Goal: Task Accomplishment & Management: Use online tool/utility

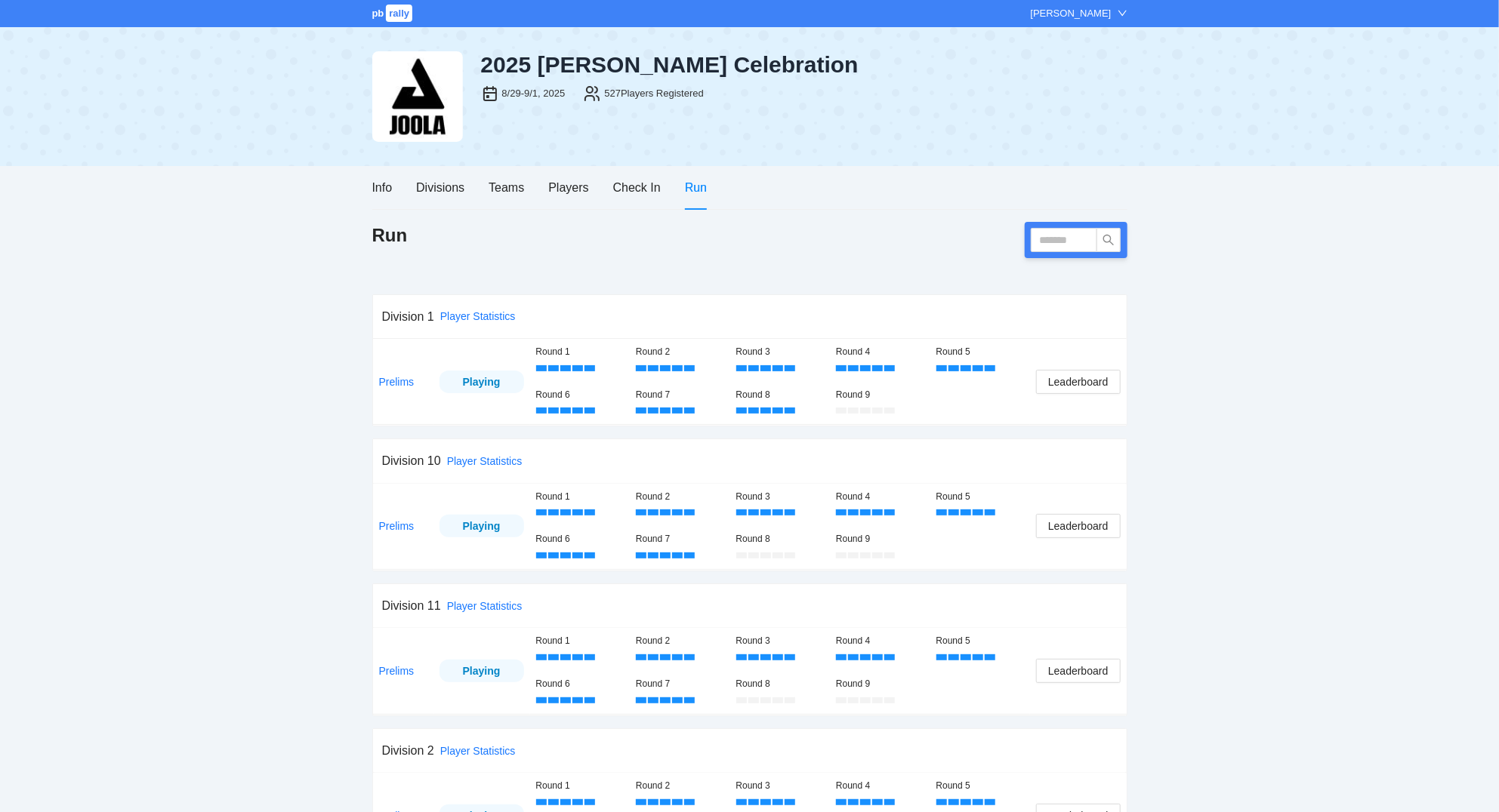
scroll to position [1090, 0]
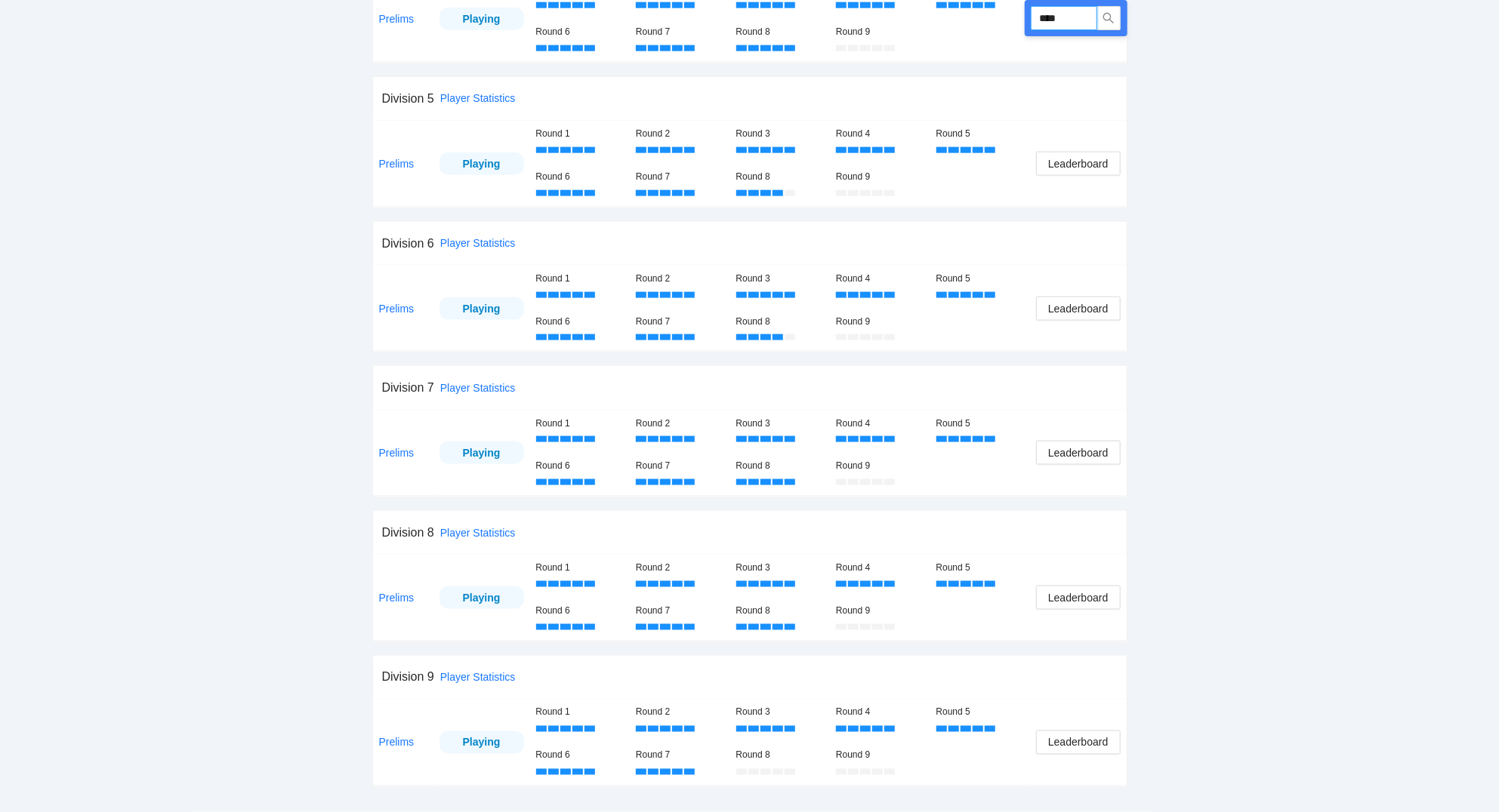
type input "****"
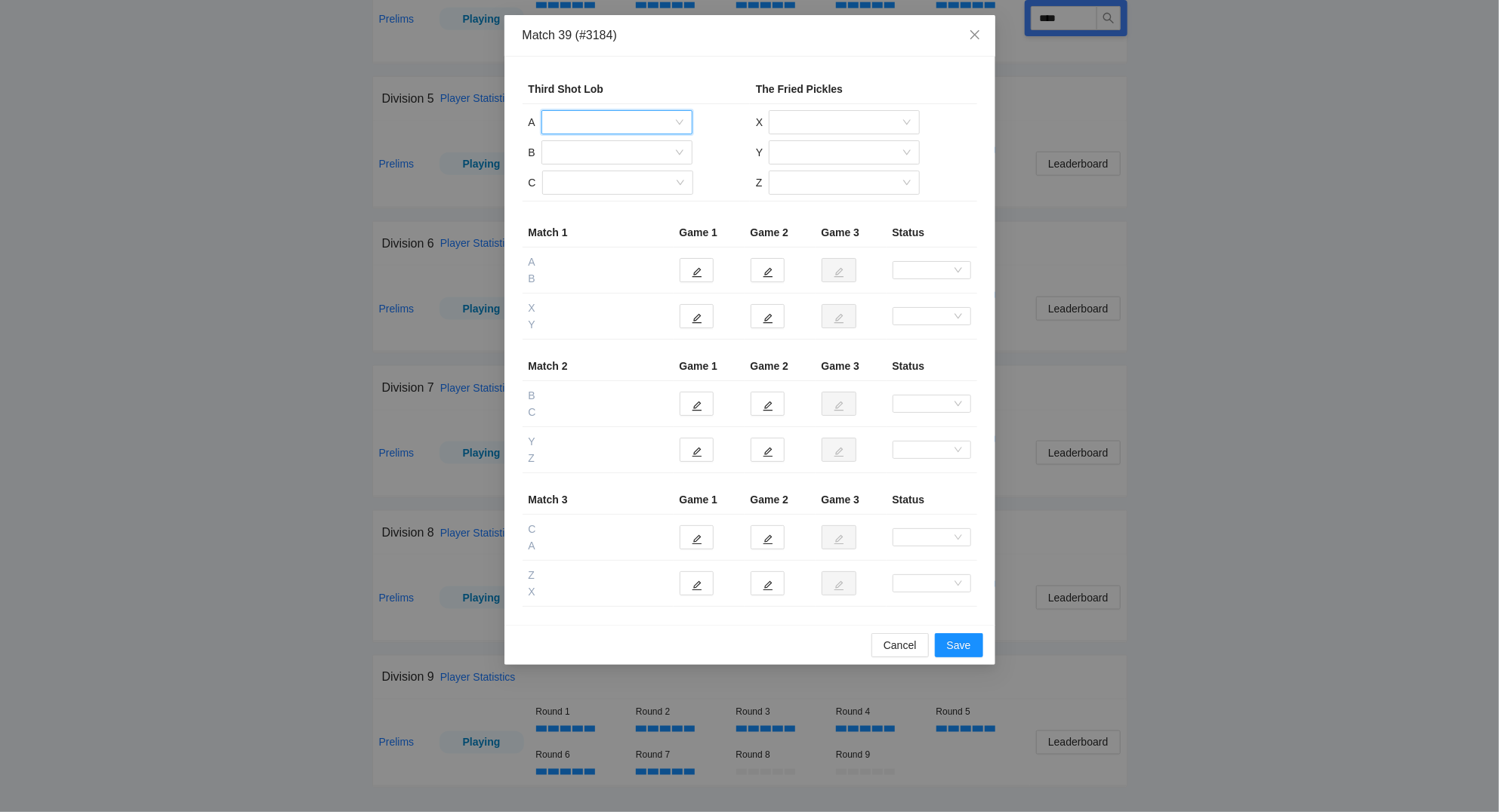
click at [619, 120] on input "search" at bounding box center [611, 122] width 122 height 23
click at [572, 196] on div "[PERSON_NAME]" at bounding box center [617, 204] width 133 height 17
click at [571, 152] on input "search" at bounding box center [611, 153] width 122 height 23
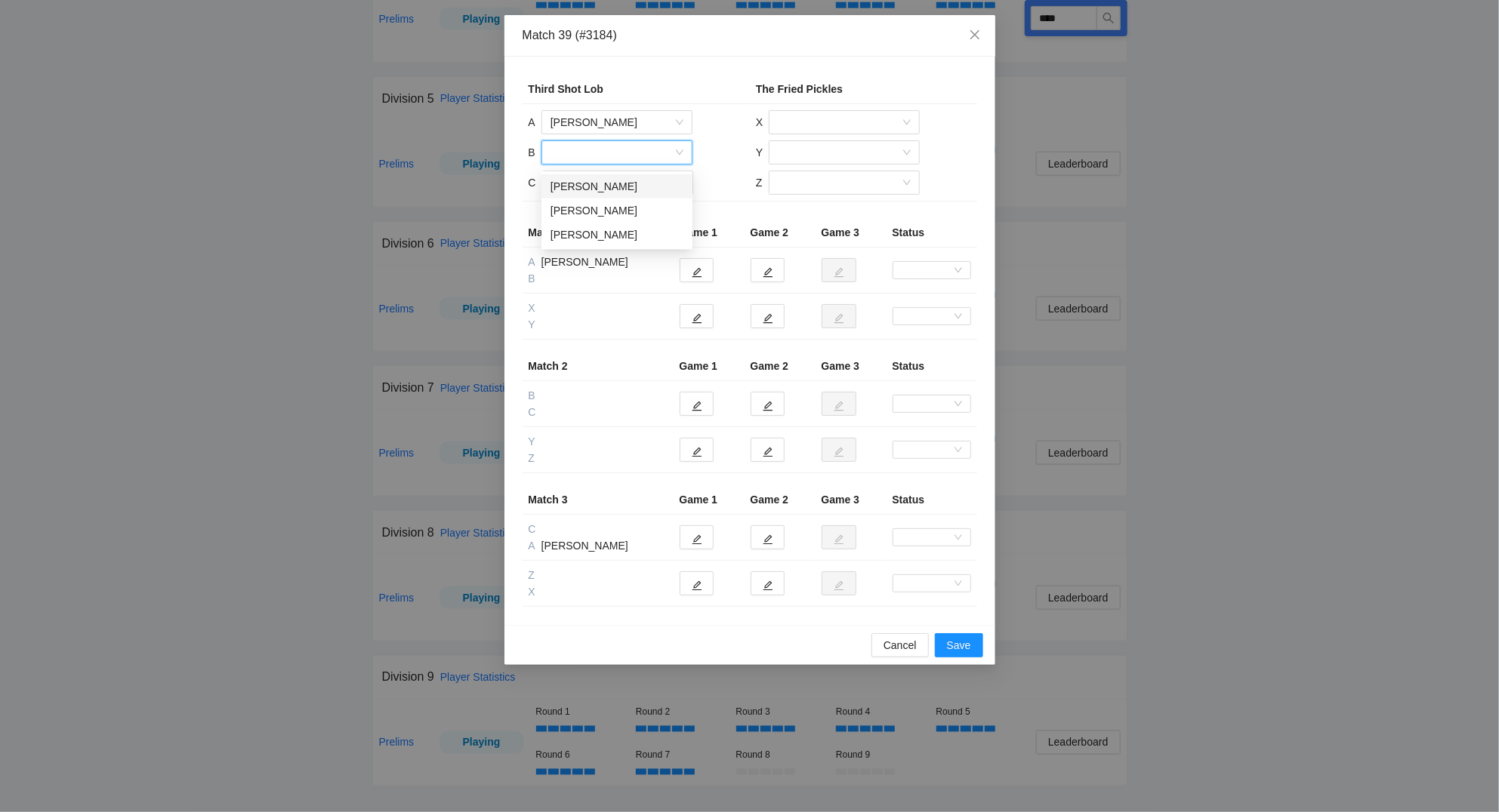
click at [577, 182] on div "[PERSON_NAME]" at bounding box center [617, 186] width 133 height 17
click at [577, 182] on input "search" at bounding box center [612, 182] width 122 height 23
click at [582, 240] on div "[PERSON_NAME]" at bounding box center [617, 241] width 133 height 17
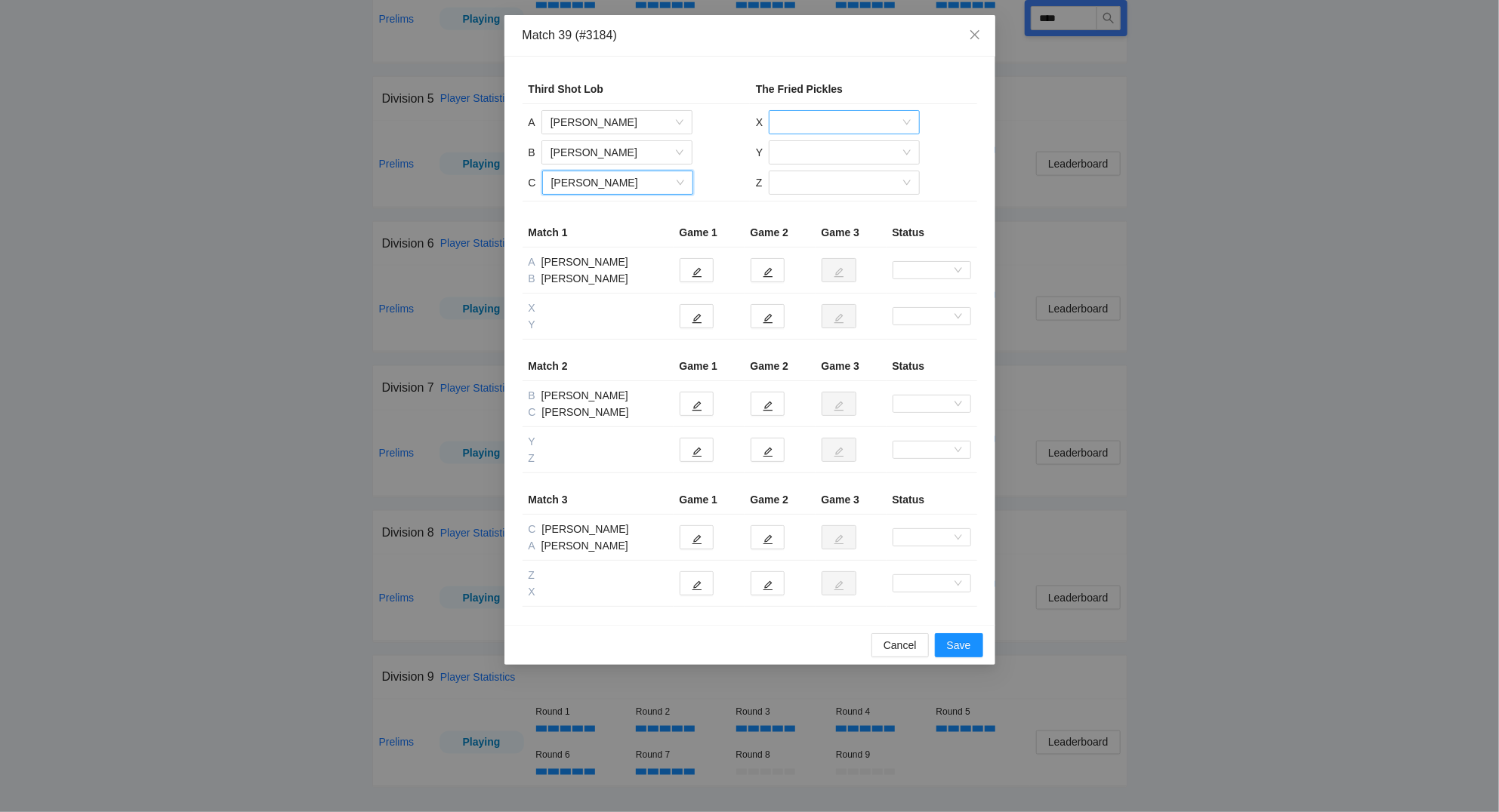
click at [789, 122] on input "search" at bounding box center [839, 122] width 122 height 23
click at [796, 175] on div "[PERSON_NAME]" at bounding box center [844, 180] width 133 height 17
click at [795, 150] on input "search" at bounding box center [839, 153] width 122 height 23
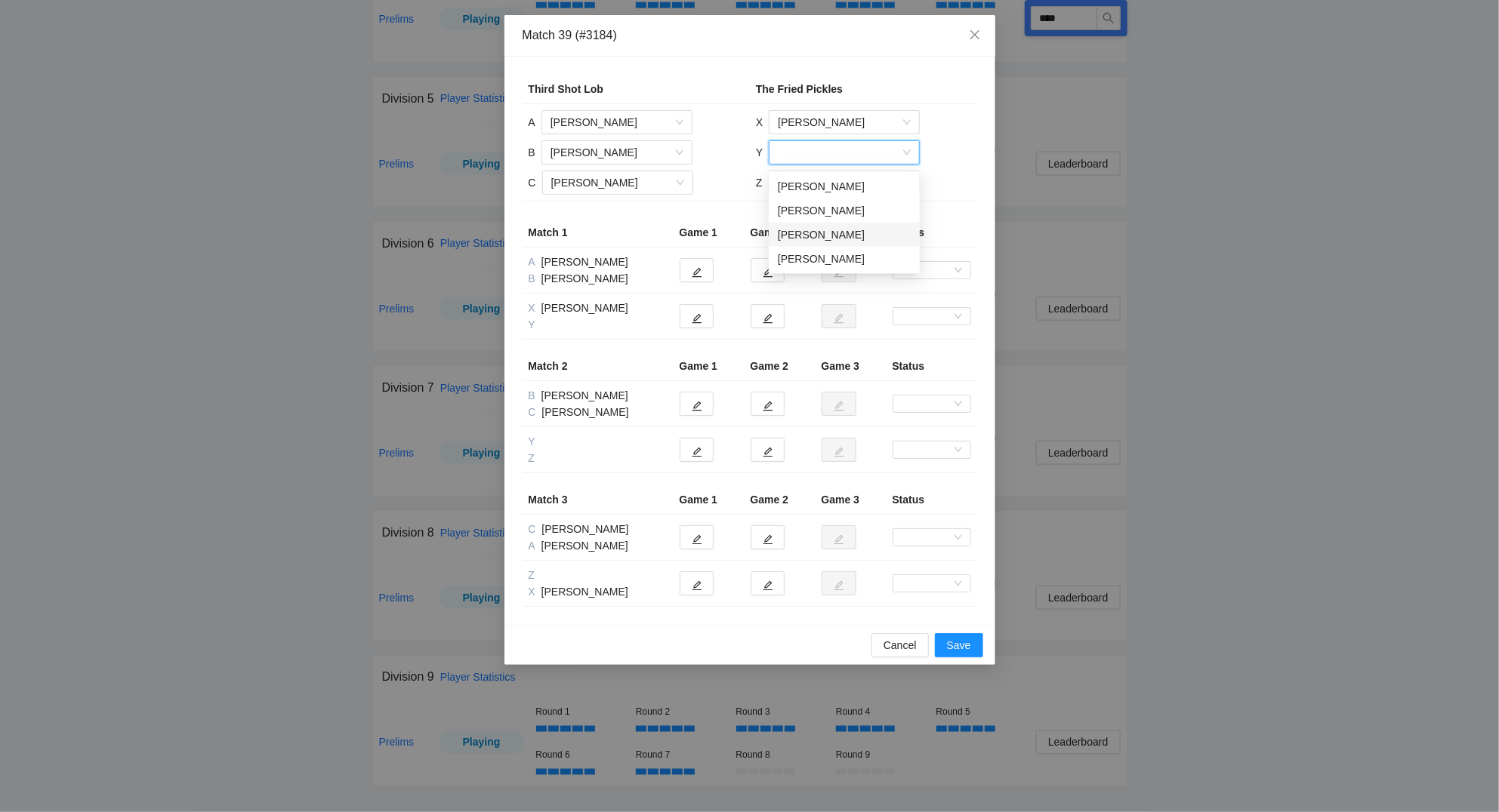
click at [804, 230] on div "[PERSON_NAME]" at bounding box center [844, 234] width 133 height 17
click at [802, 182] on input "search" at bounding box center [839, 182] width 122 height 23
click at [808, 237] on div "[PERSON_NAME]" at bounding box center [843, 241] width 133 height 17
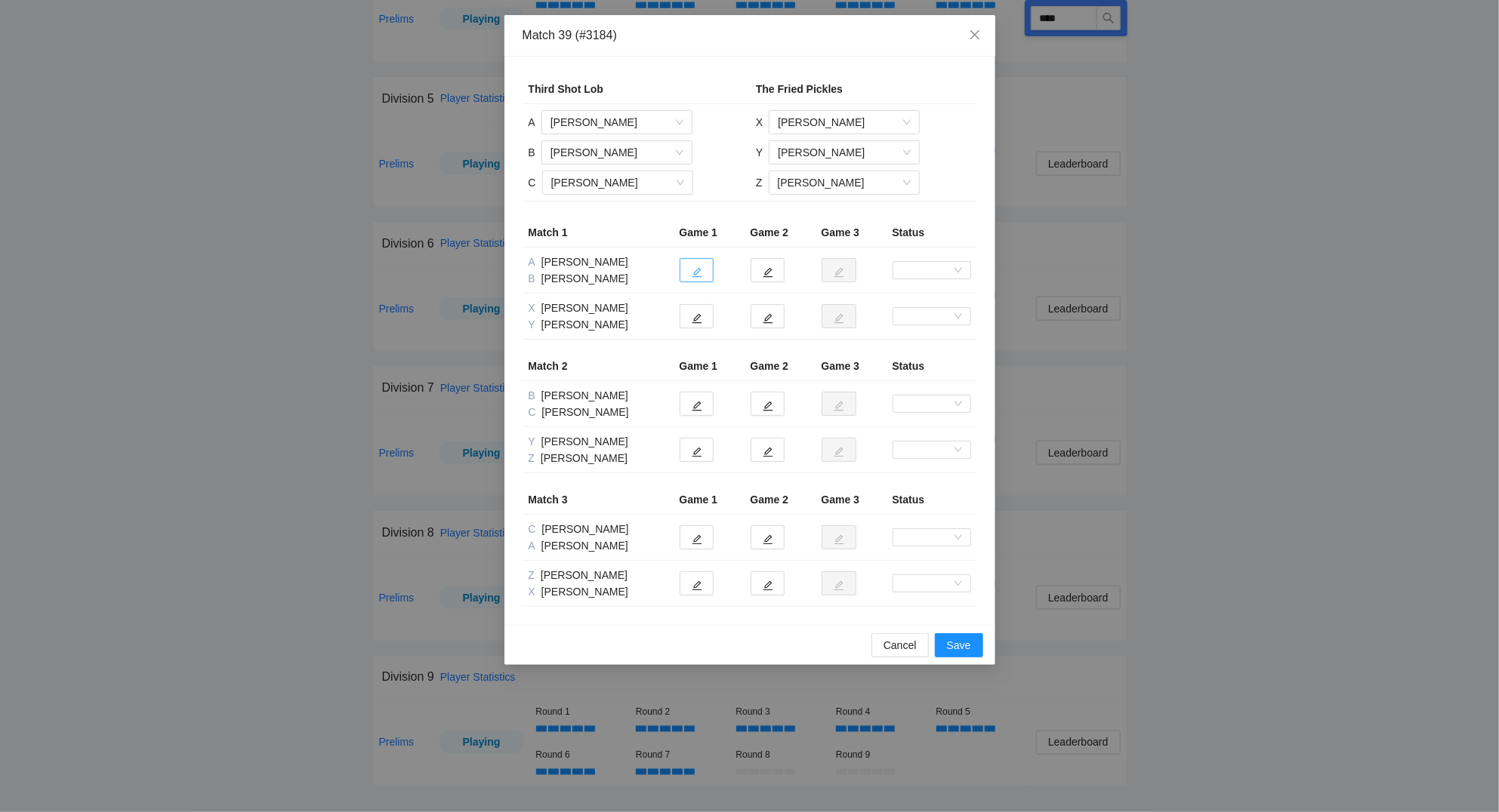
click at [700, 274] on icon "edit" at bounding box center [697, 273] width 10 height 10
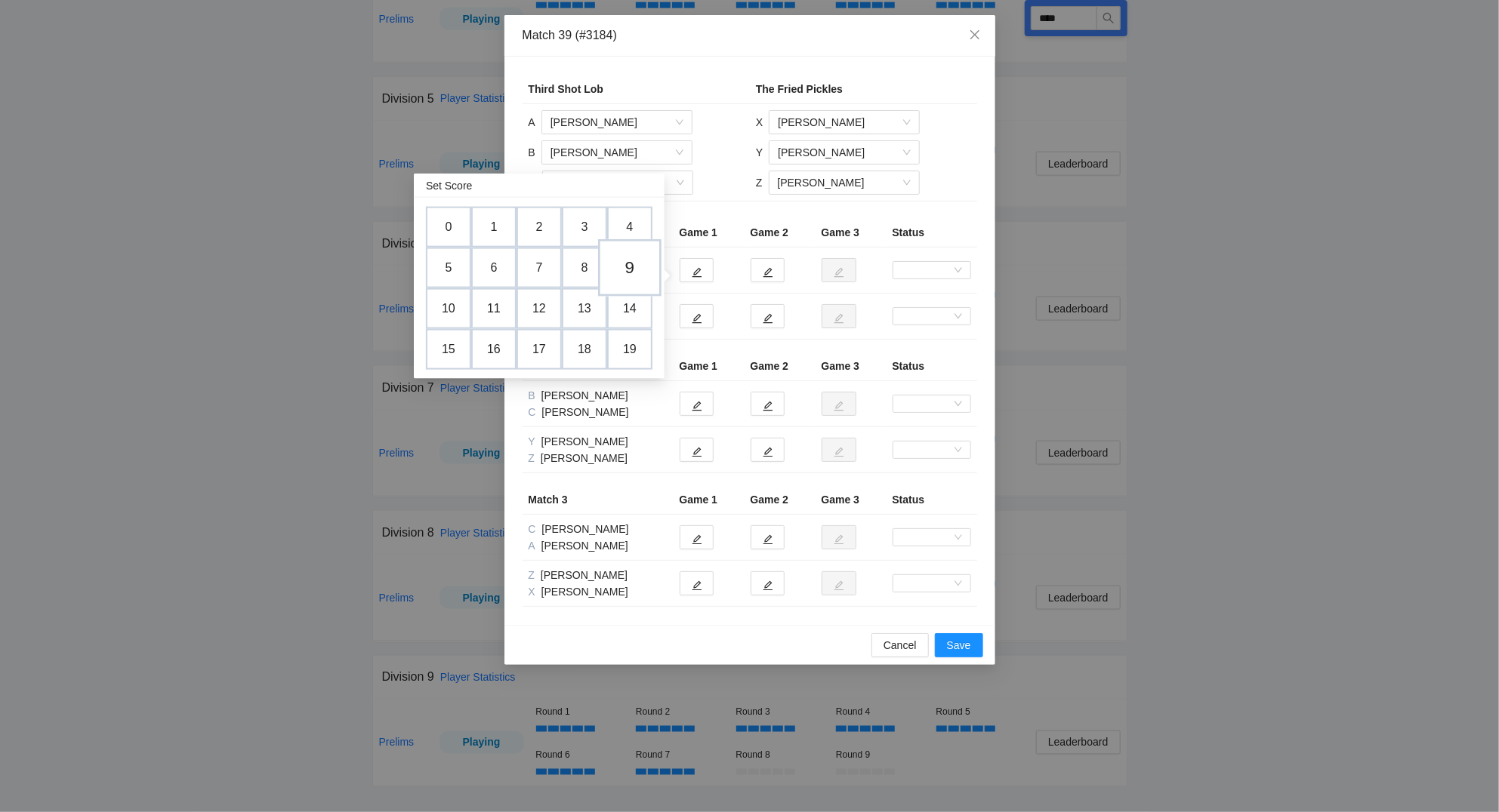
click at [638, 256] on td "9" at bounding box center [630, 268] width 63 height 57
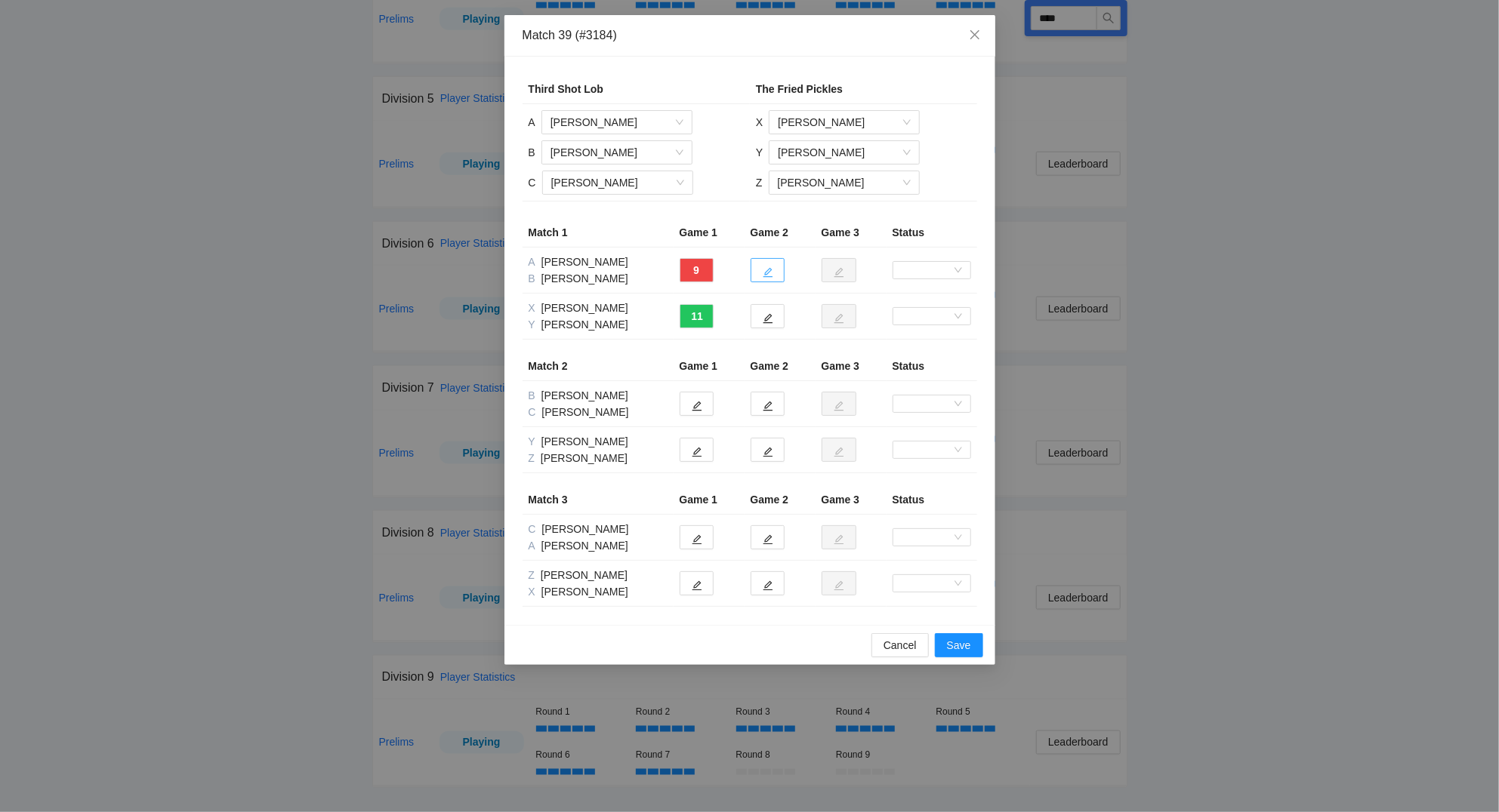
click at [766, 269] on icon "edit" at bounding box center [768, 273] width 10 height 10
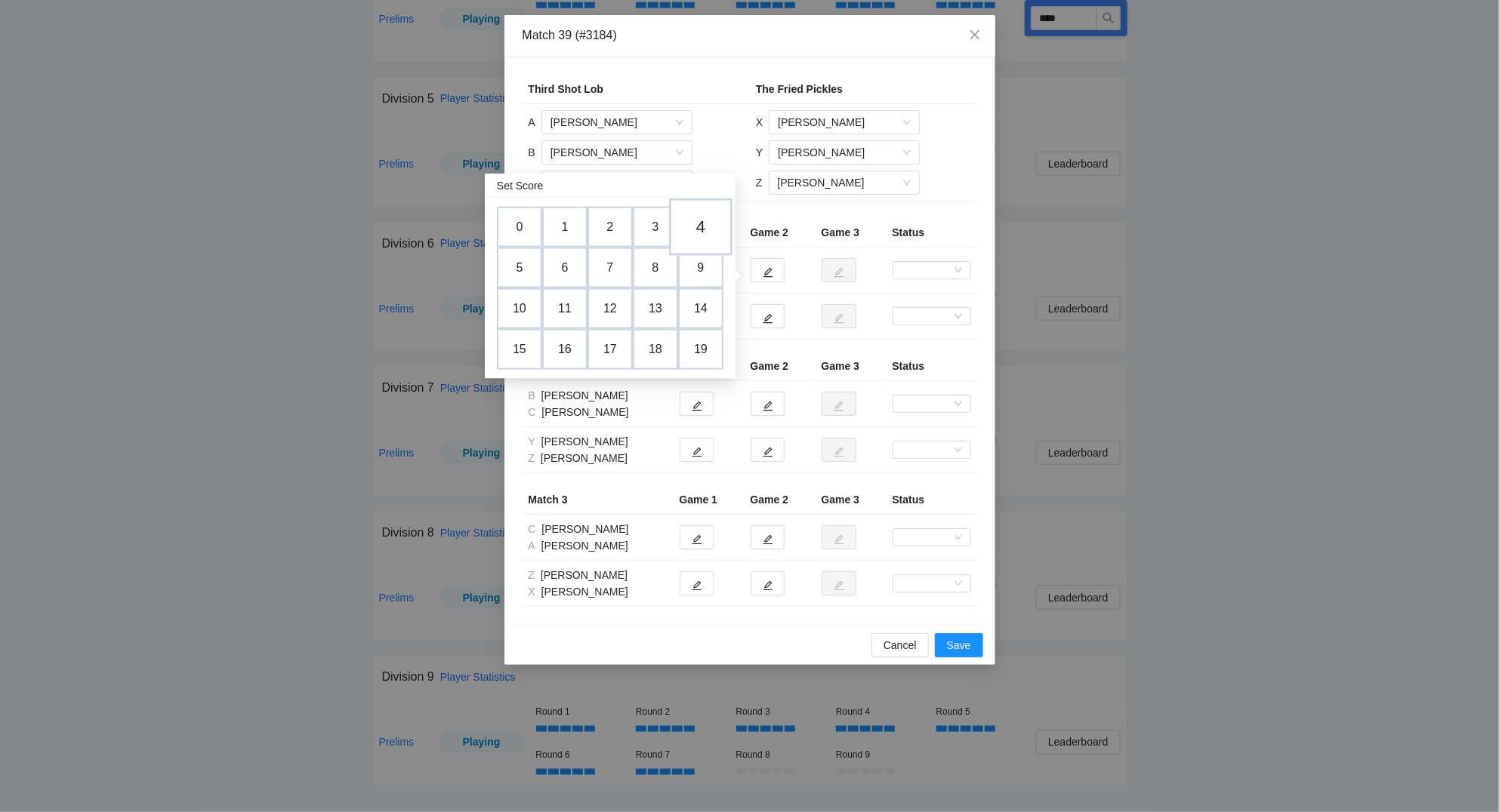
click at [706, 222] on td "4" at bounding box center [700, 228] width 63 height 57
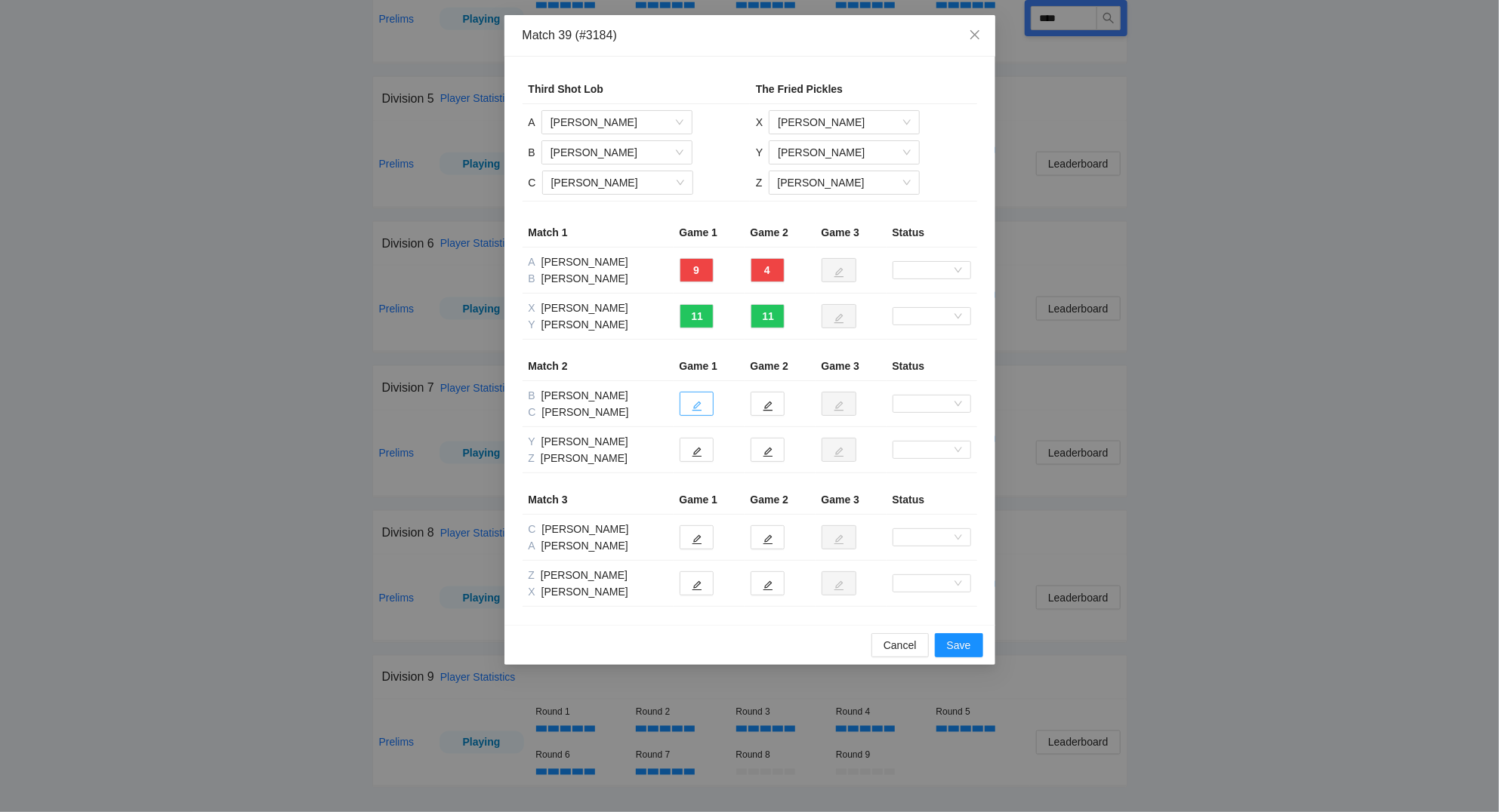
click at [695, 402] on icon "edit" at bounding box center [697, 406] width 10 height 10
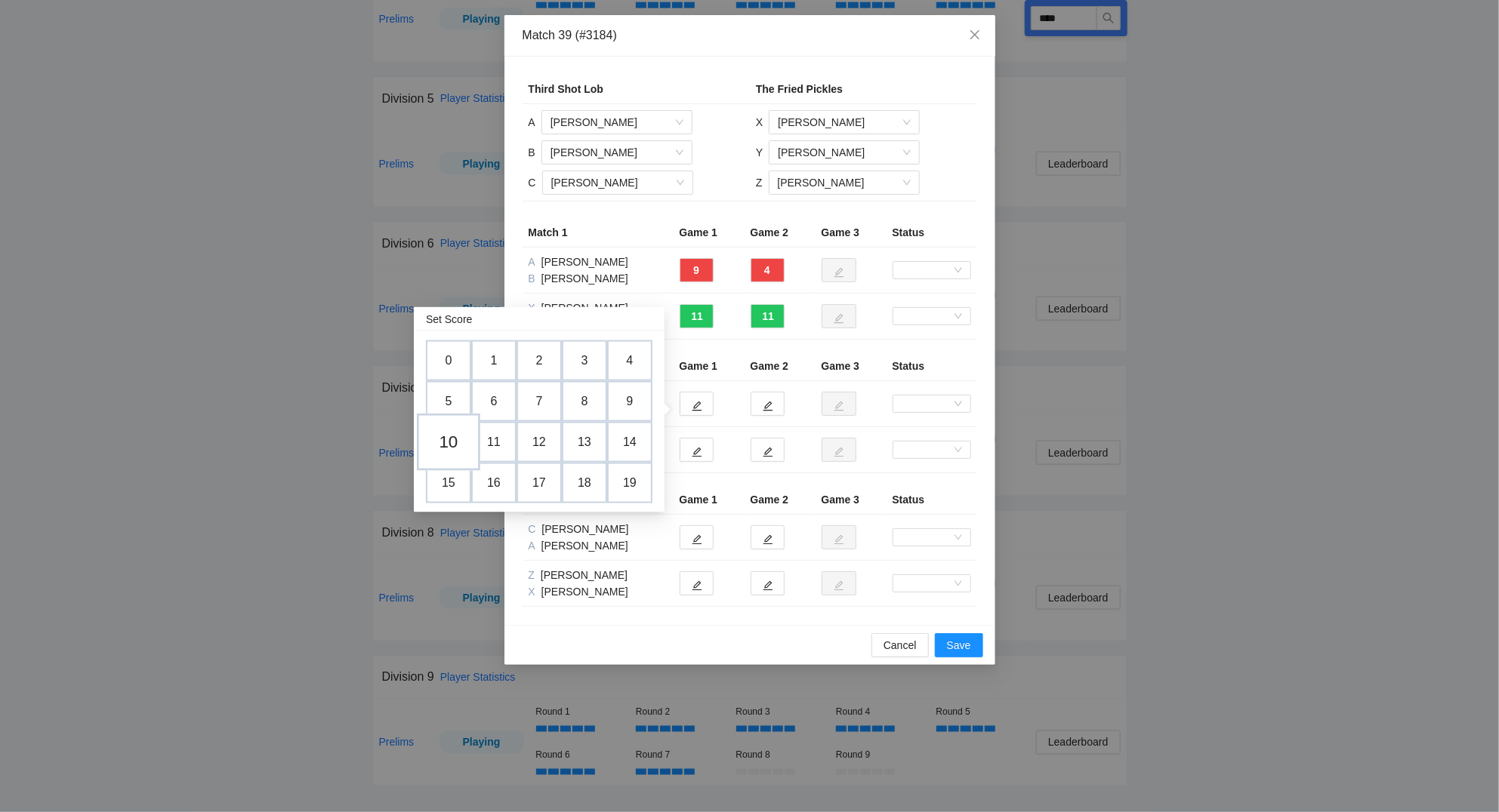
click at [448, 438] on td "10" at bounding box center [448, 442] width 63 height 57
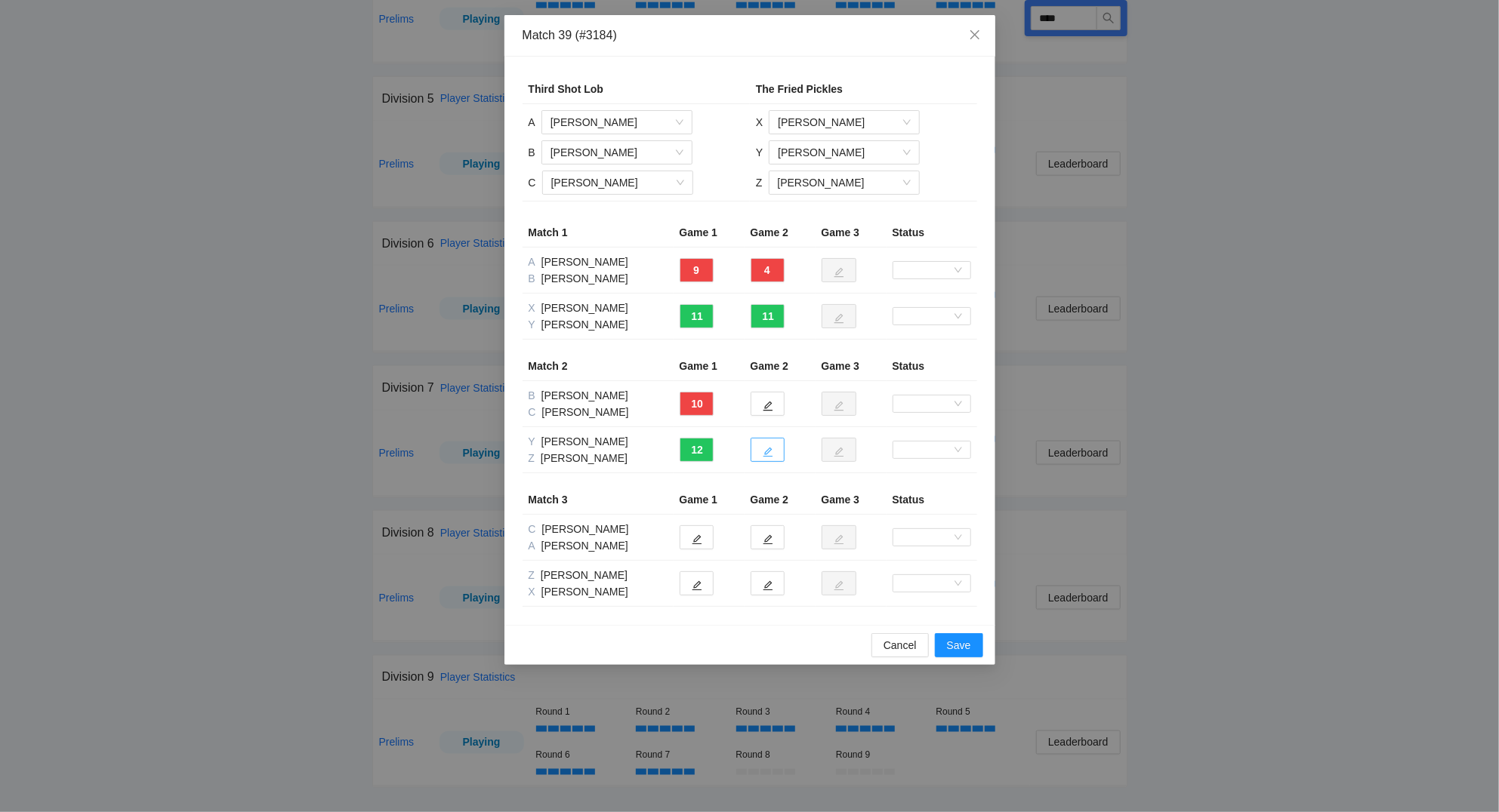
click at [770, 457] on icon "edit" at bounding box center [767, 452] width 10 height 10
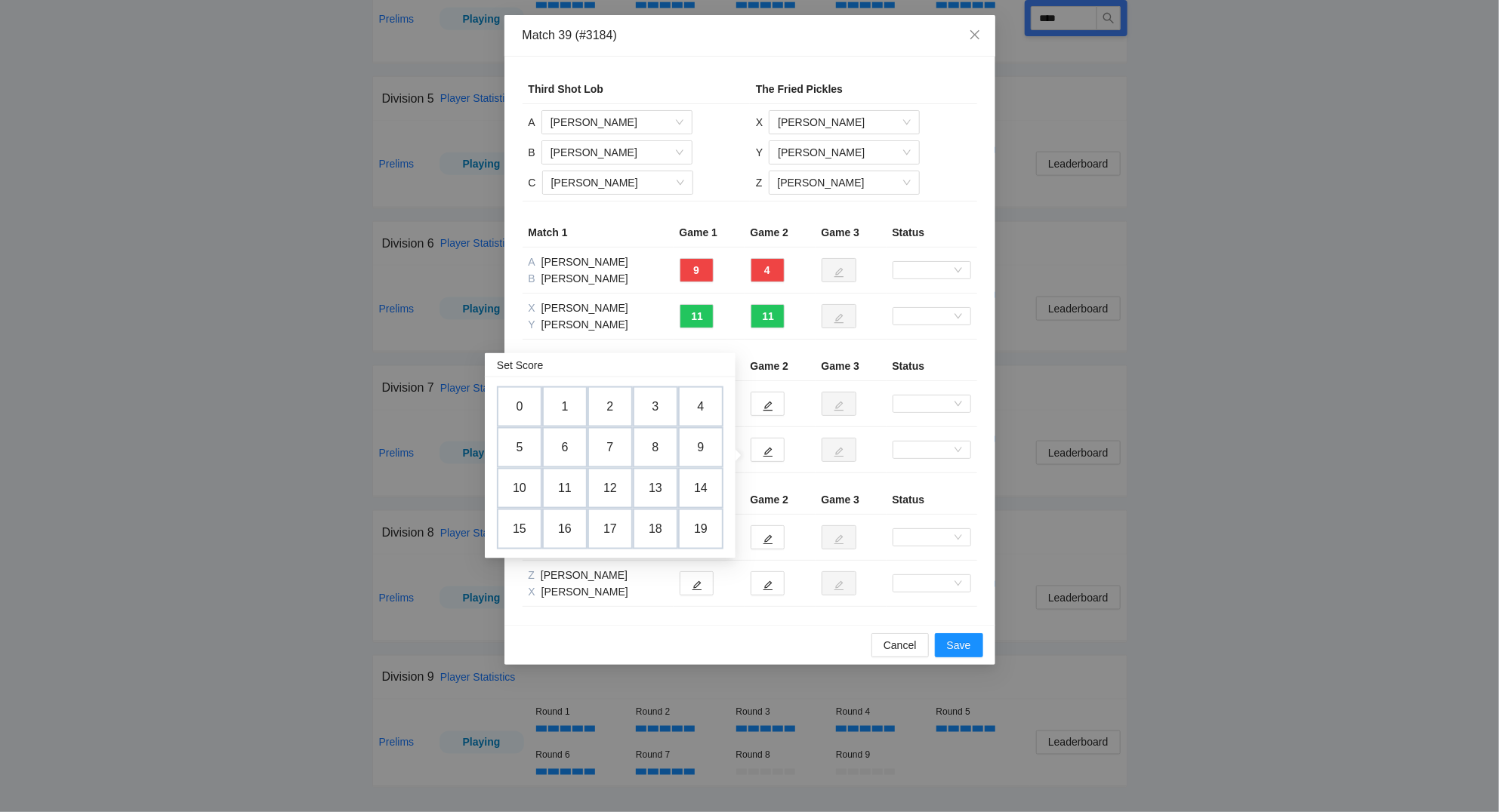
drag, startPoint x: 521, startPoint y: 444, endPoint x: 534, endPoint y: 440, distance: 13.6
click at [521, 443] on td "5" at bounding box center [519, 447] width 45 height 41
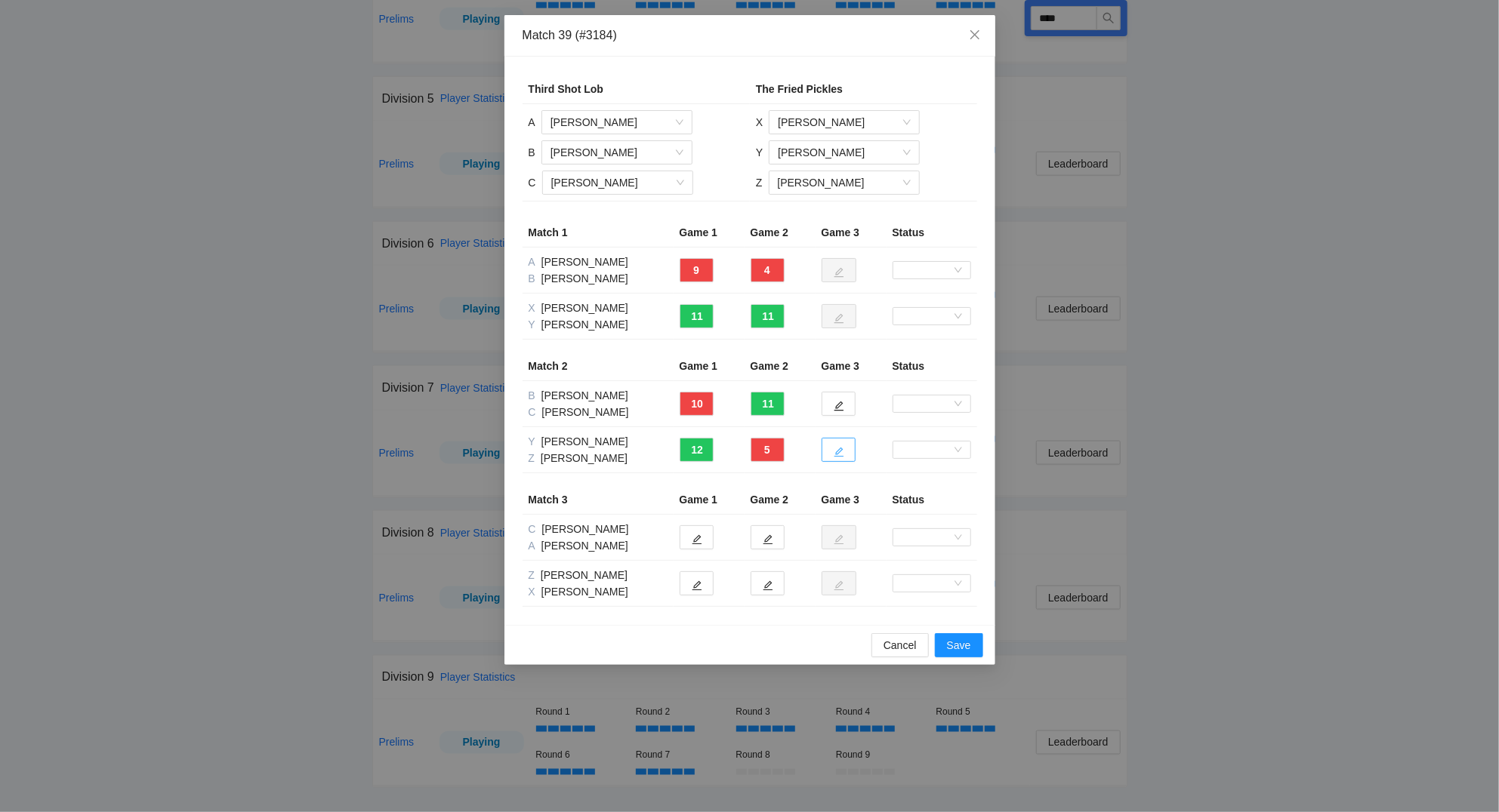
click at [836, 452] on icon "edit" at bounding box center [839, 452] width 10 height 10
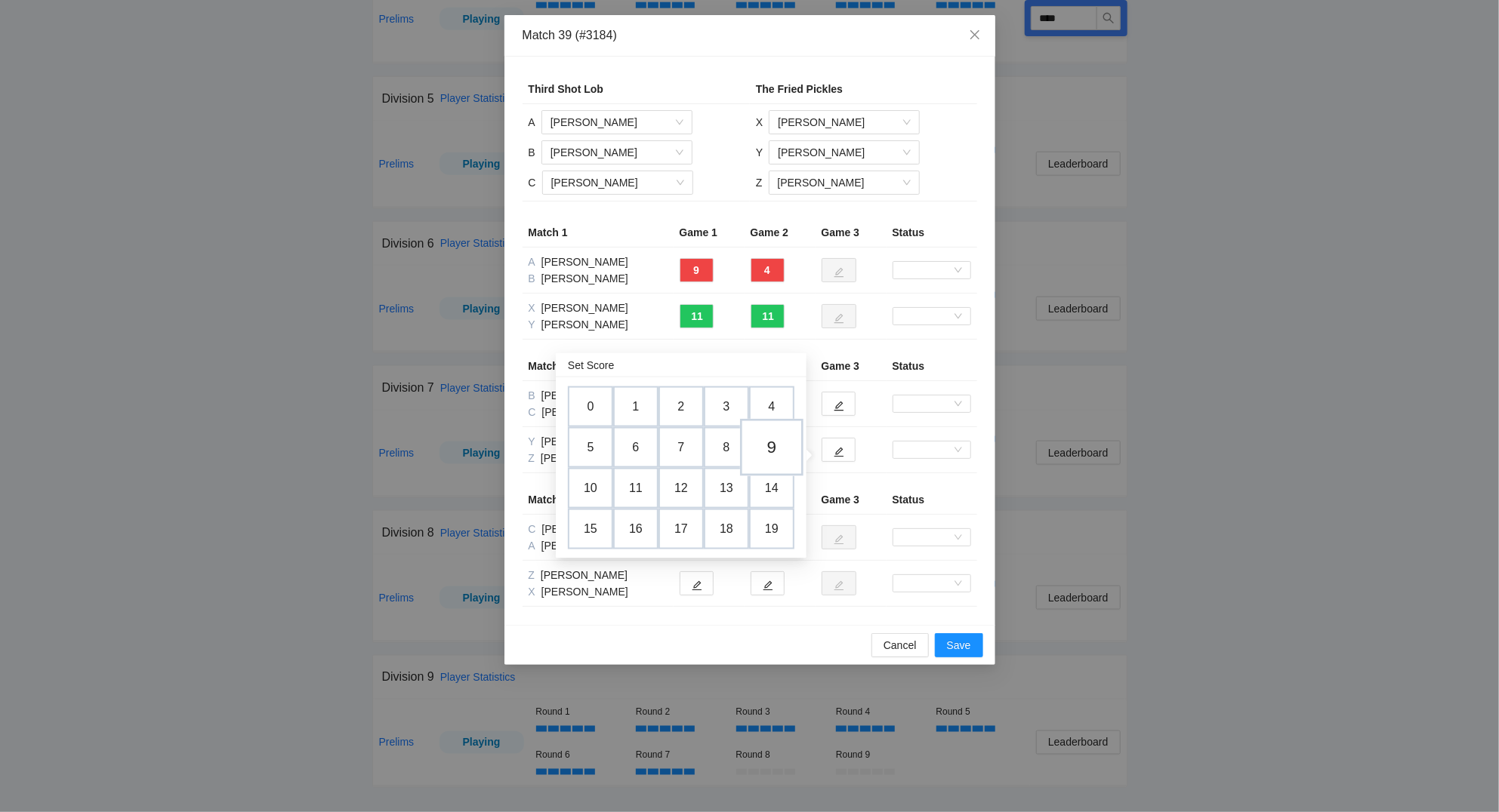
click at [780, 439] on td "9" at bounding box center [771, 448] width 63 height 57
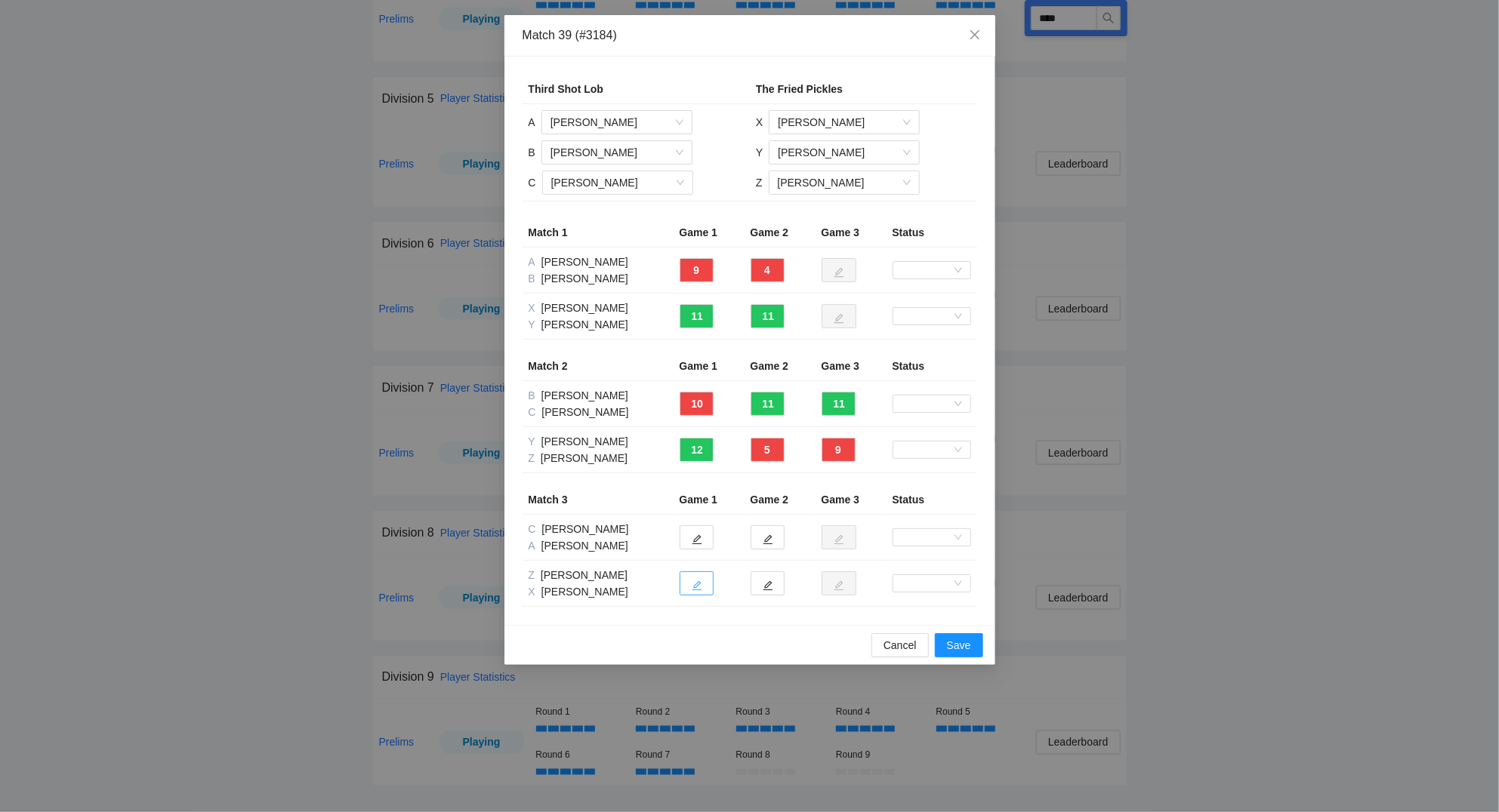
click at [702, 582] on icon "edit" at bounding box center [697, 586] width 10 height 10
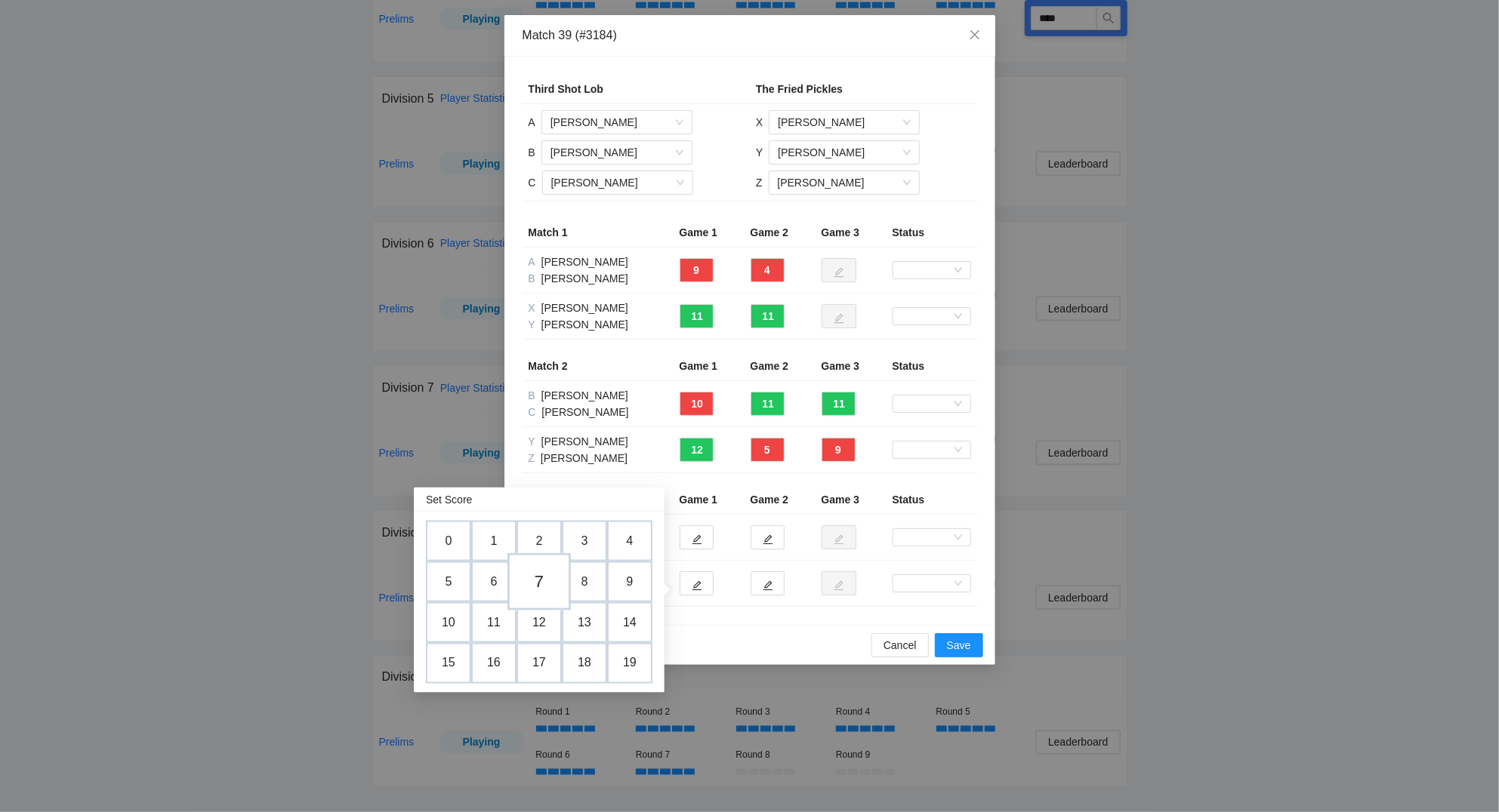
click at [549, 583] on td "7" at bounding box center [538, 582] width 63 height 57
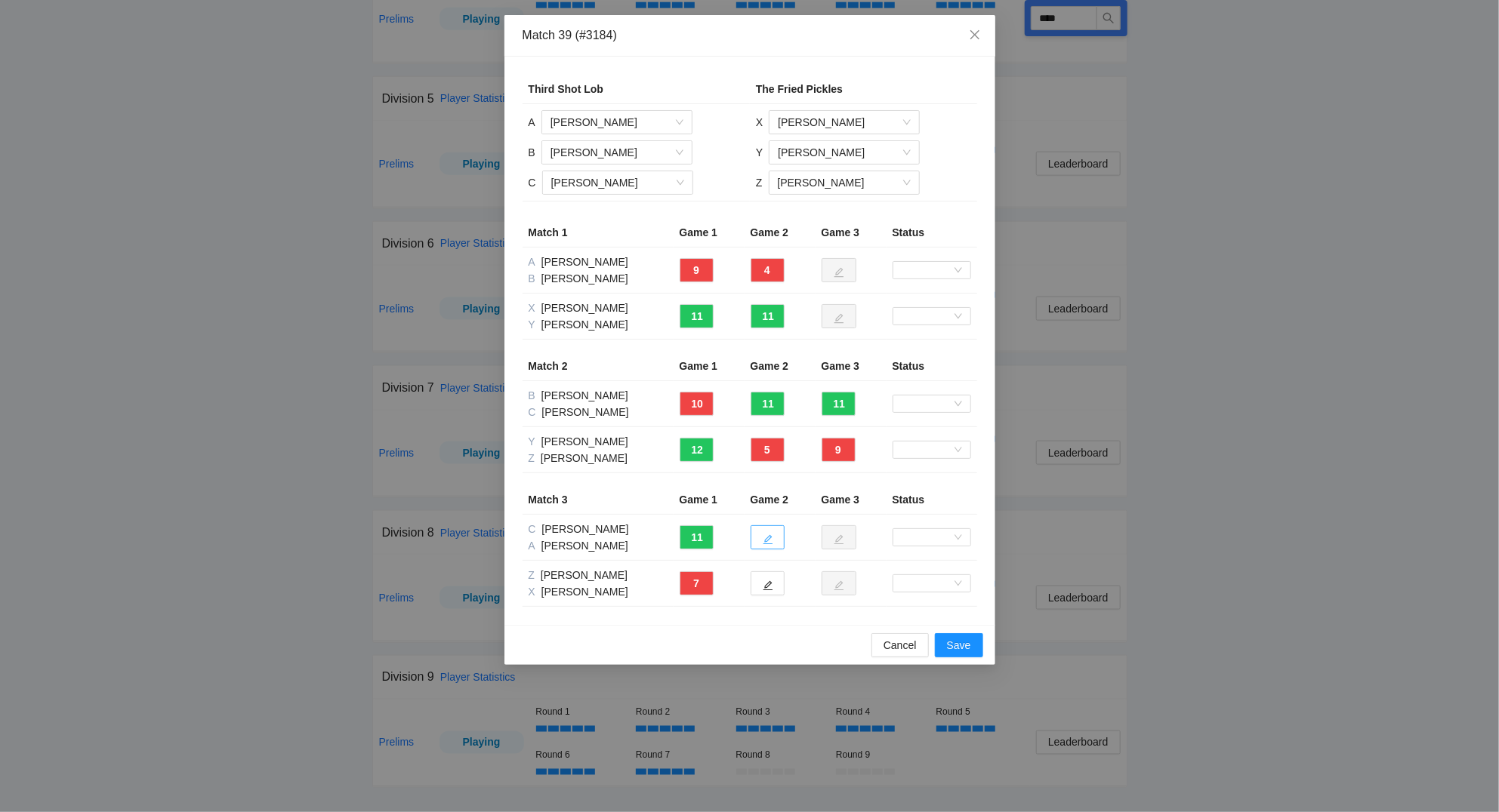
click at [771, 541] on icon "edit" at bounding box center [768, 540] width 10 height 10
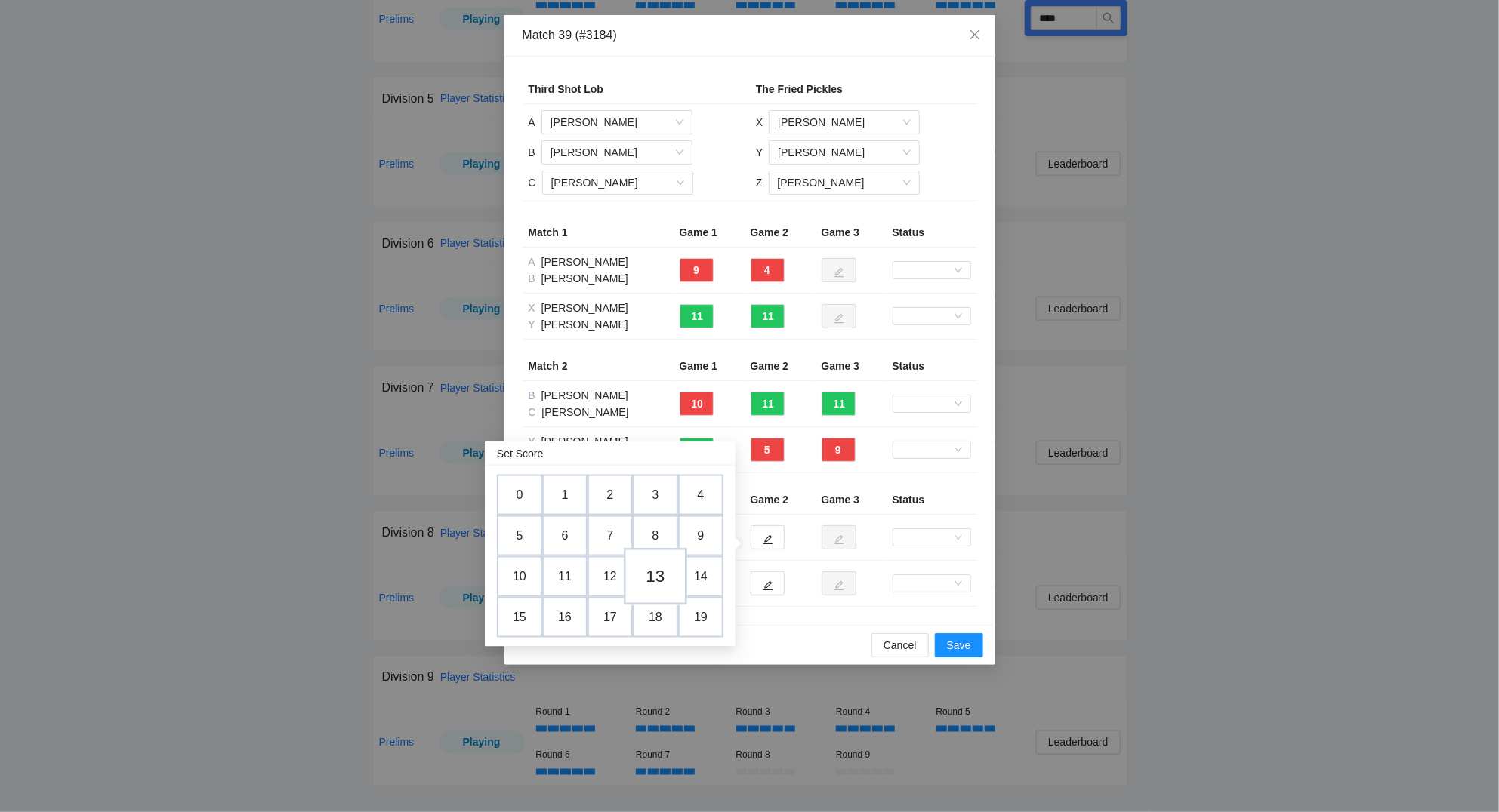
click at [657, 571] on td "13" at bounding box center [655, 577] width 63 height 57
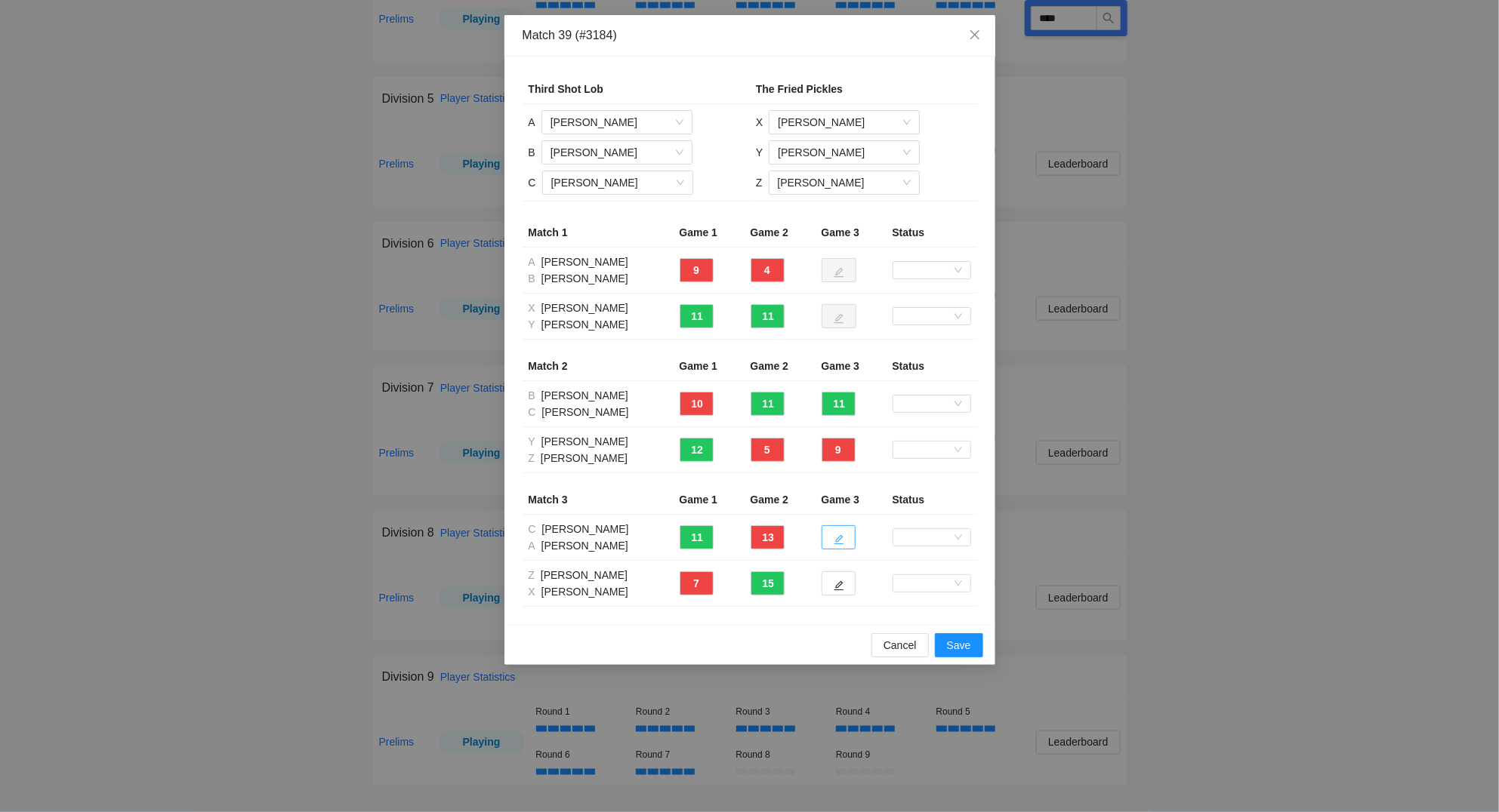
click at [842, 534] on button "button" at bounding box center [838, 538] width 34 height 24
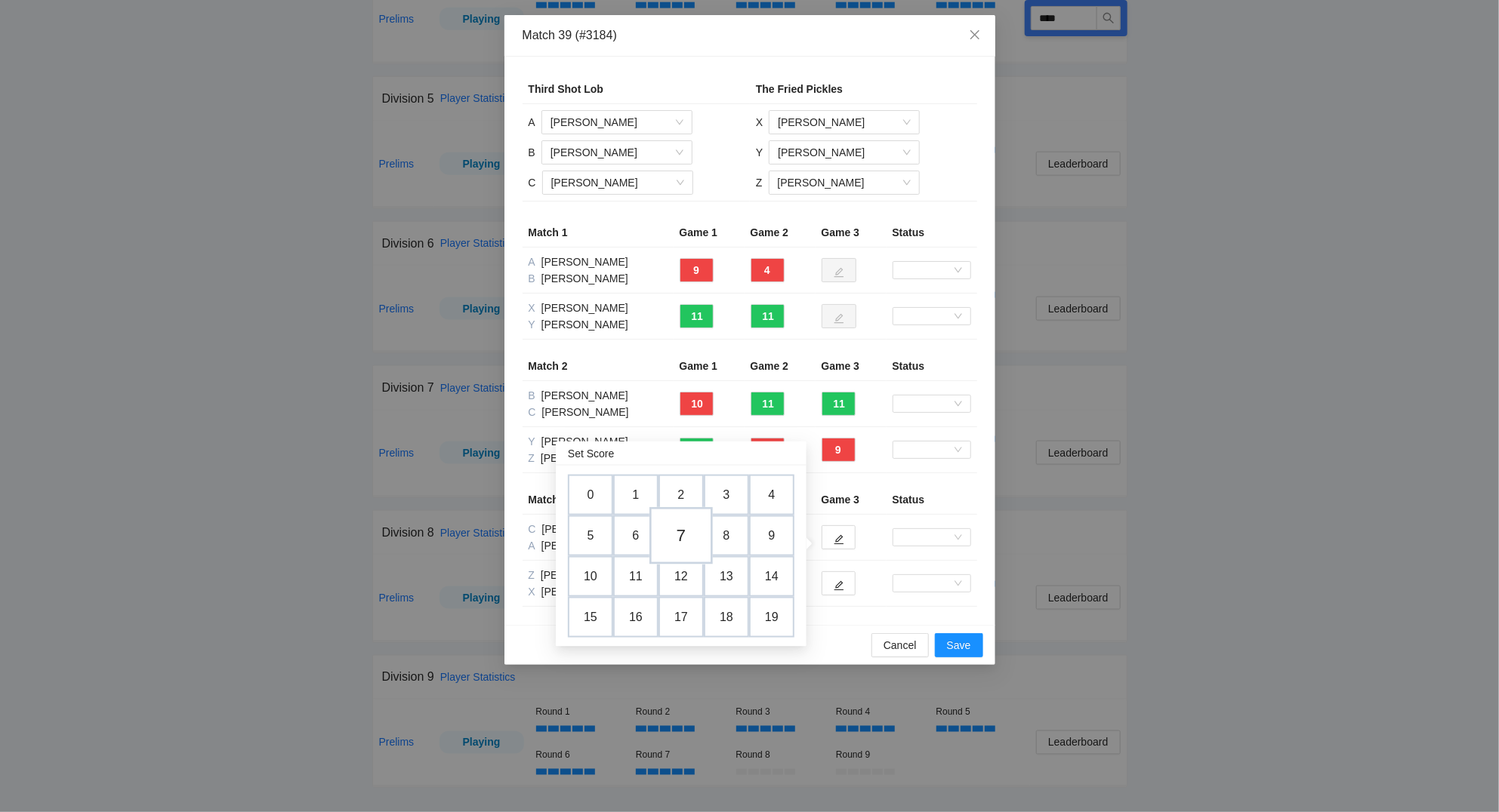
click at [682, 529] on td "7" at bounding box center [681, 536] width 63 height 57
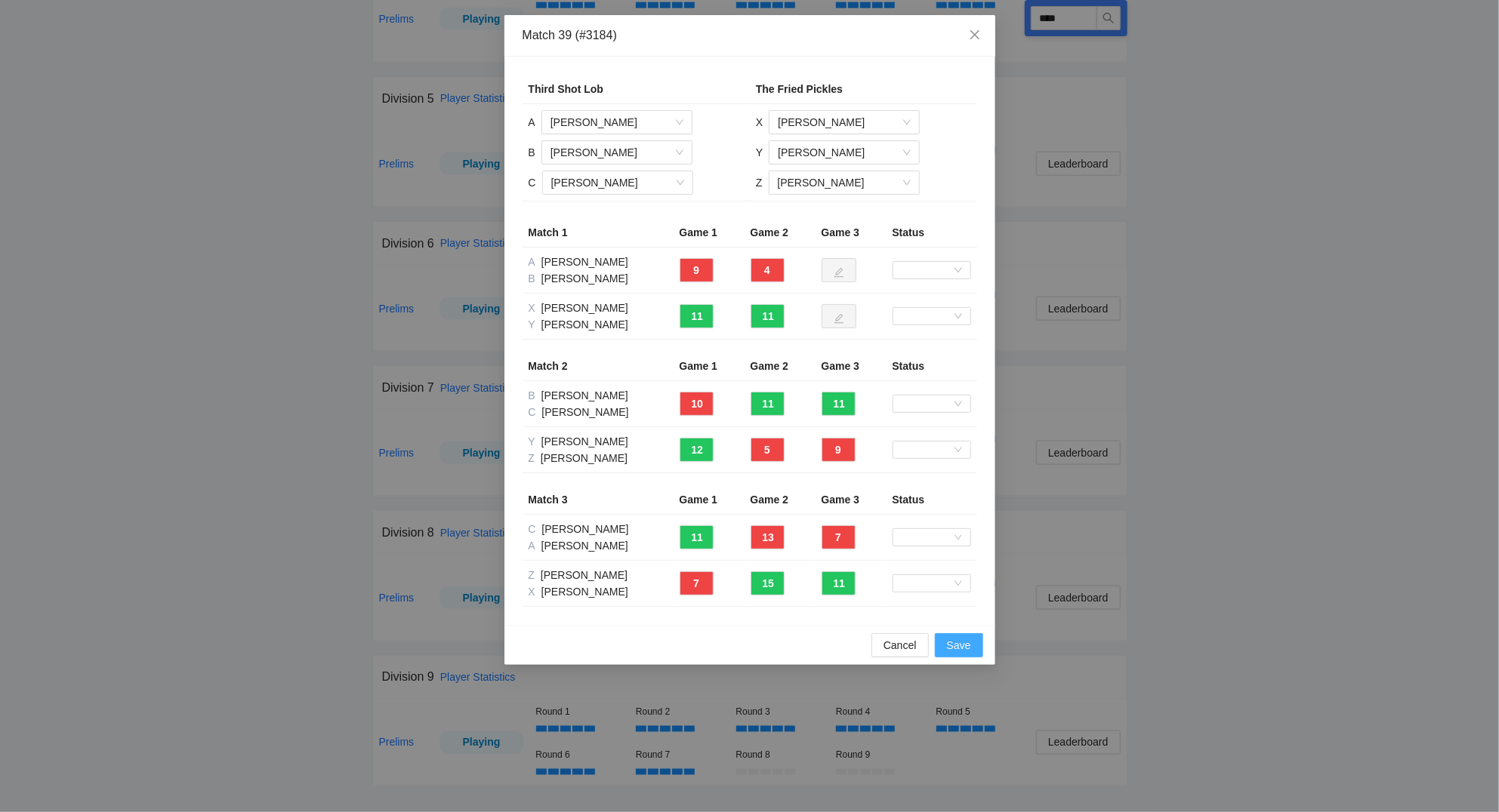
click at [963, 644] on span "Save" at bounding box center [959, 645] width 24 height 17
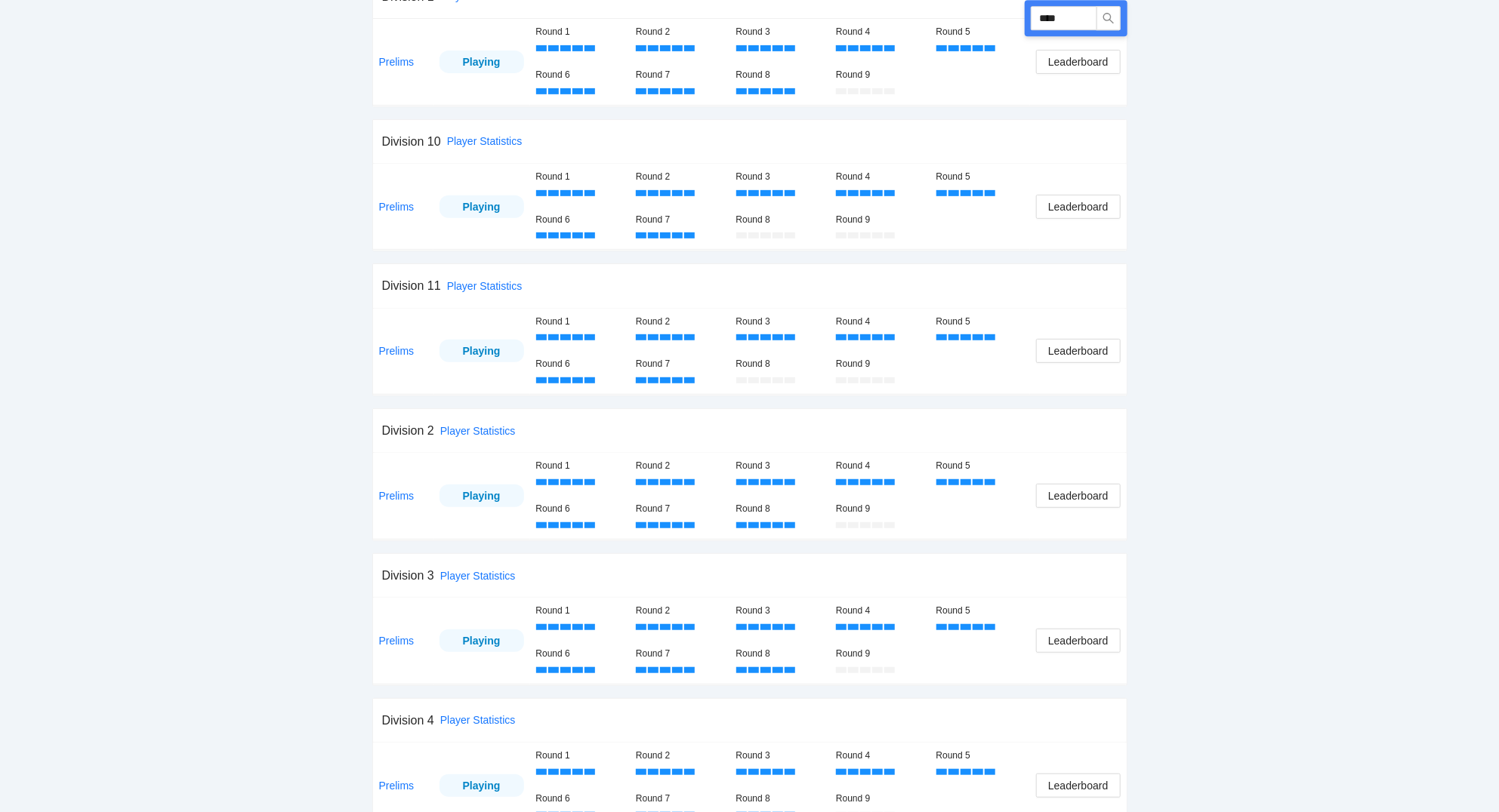
scroll to position [323, 0]
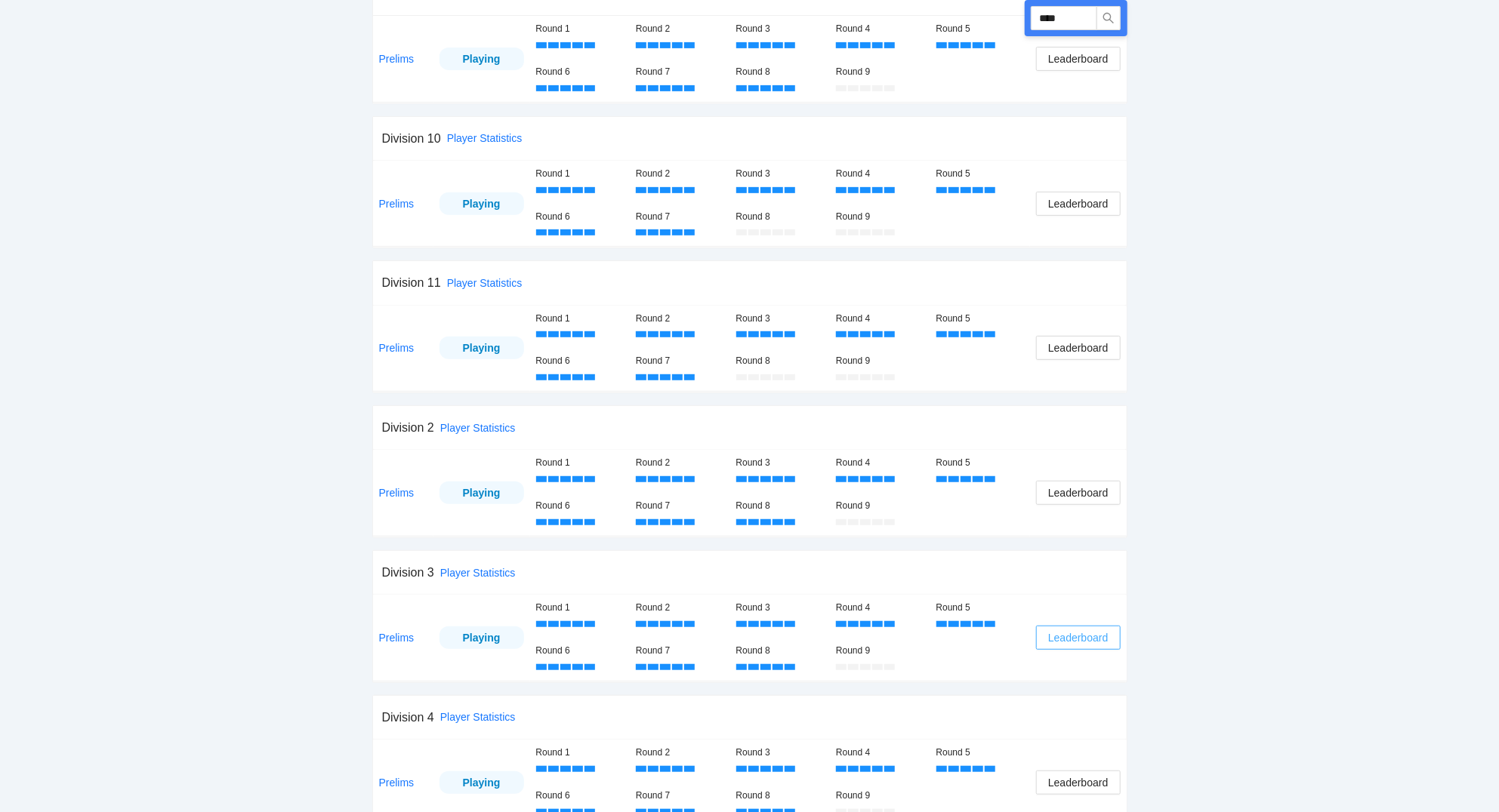
click at [1082, 641] on span "Leaderboard" at bounding box center [1078, 637] width 60 height 17
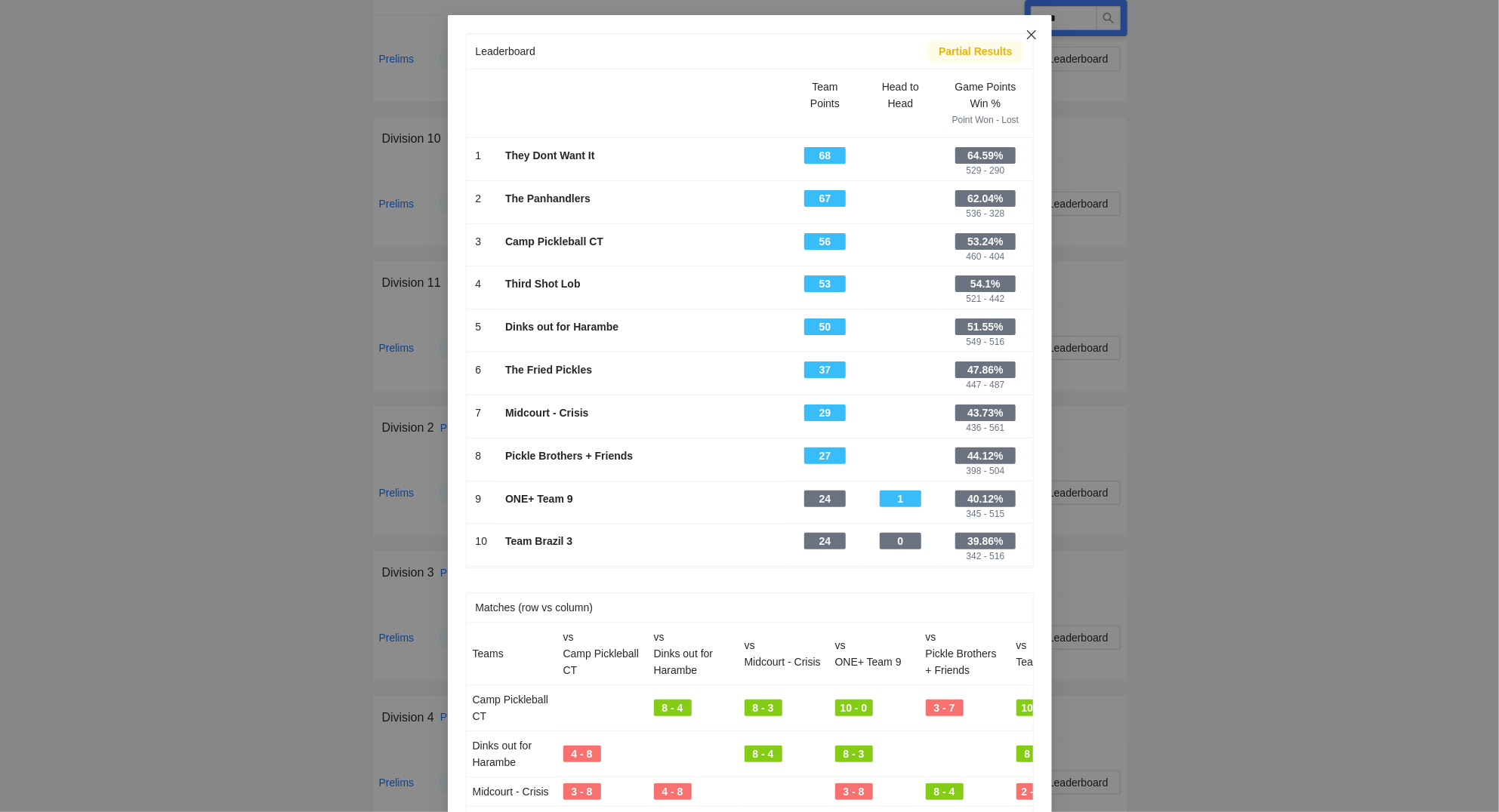
click at [1034, 33] on icon "close" at bounding box center [1031, 35] width 9 height 9
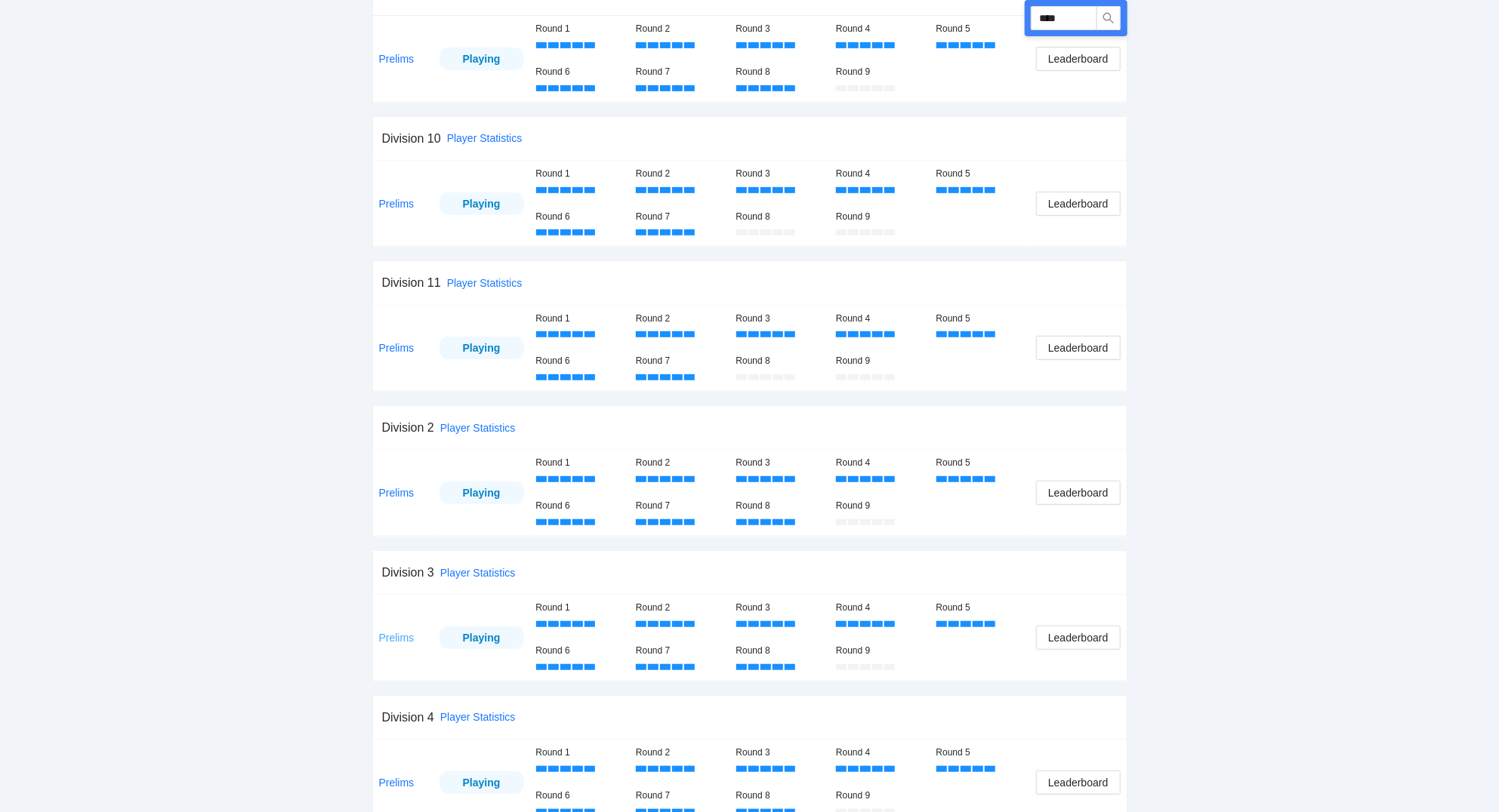
click at [400, 640] on link "Prelims" at bounding box center [396, 638] width 36 height 12
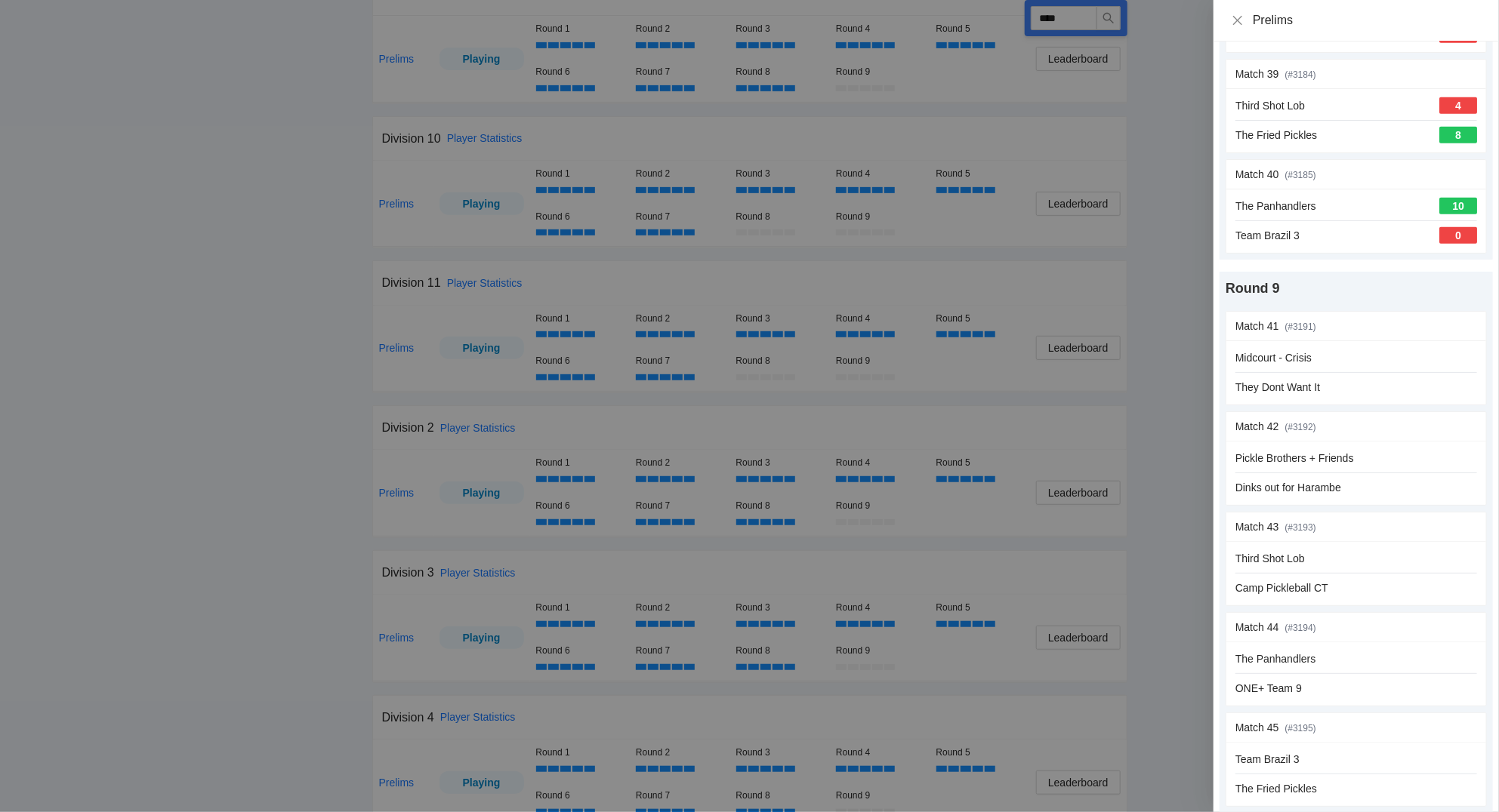
scroll to position [4261, 0]
